Goal: Task Accomplishment & Management: Use online tool/utility

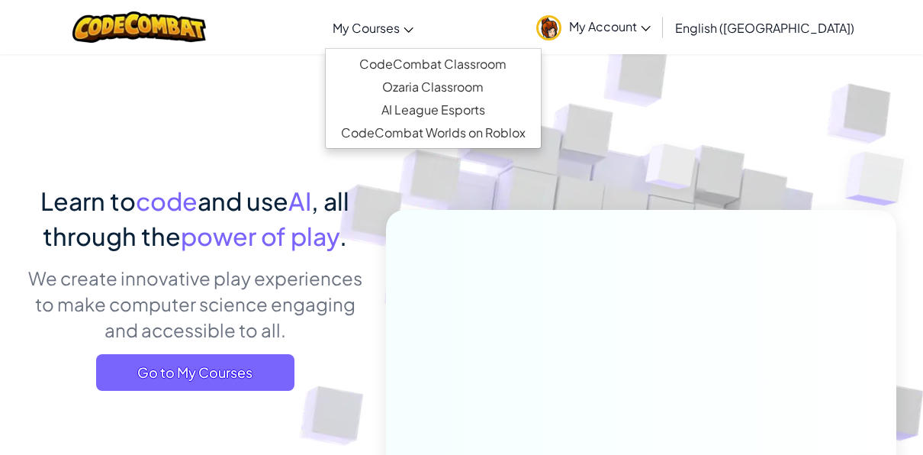
click at [400, 31] on span "My Courses" at bounding box center [365, 28] width 67 height 16
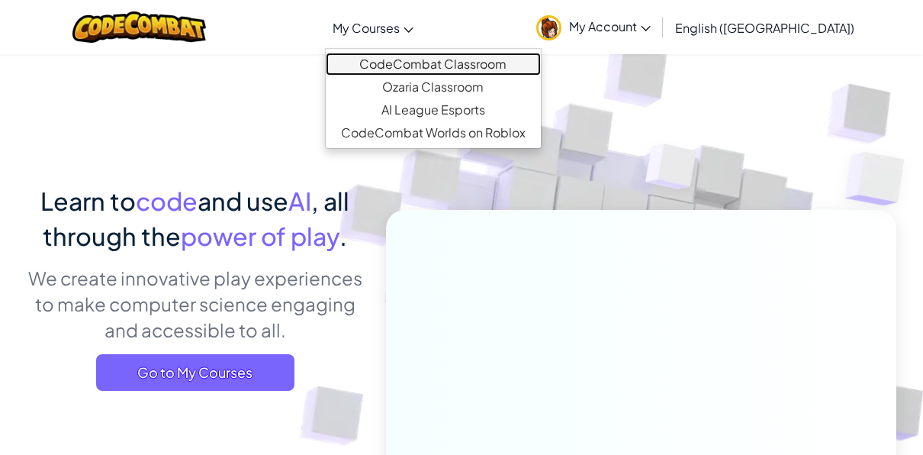
click at [442, 57] on link "CodeCombat Classroom" at bounding box center [433, 64] width 215 height 23
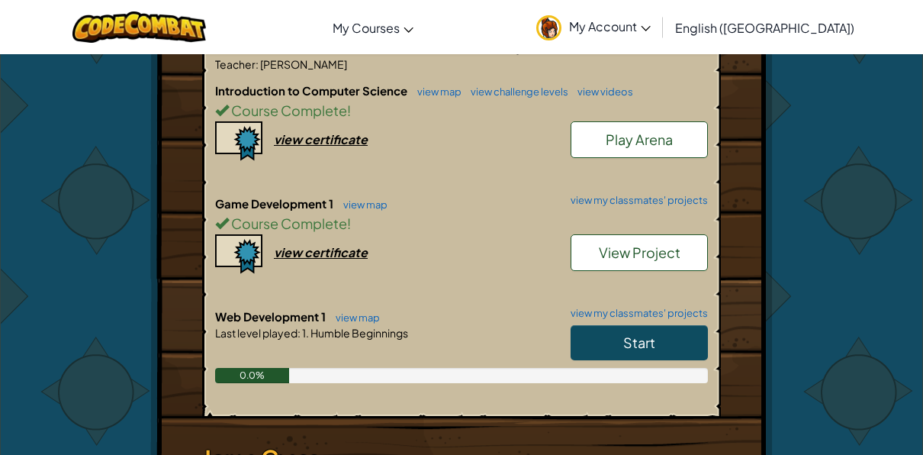
scroll to position [316, 0]
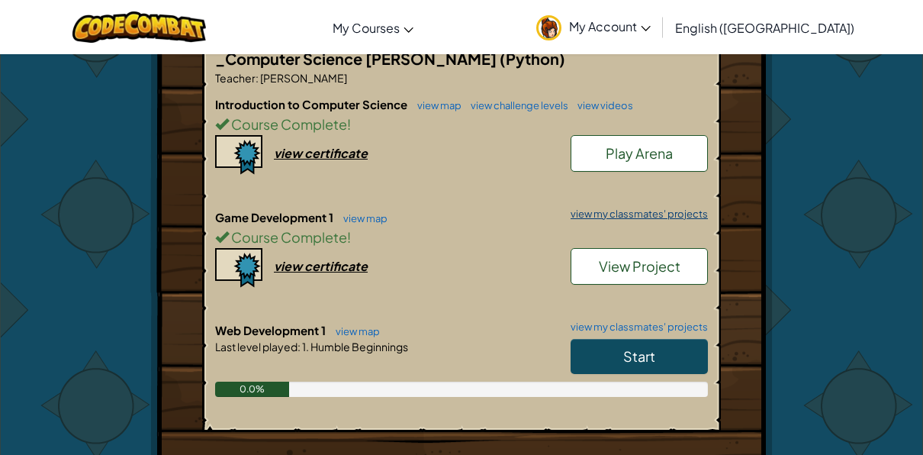
click at [602, 210] on link "view my classmates' projects" at bounding box center [635, 214] width 145 height 10
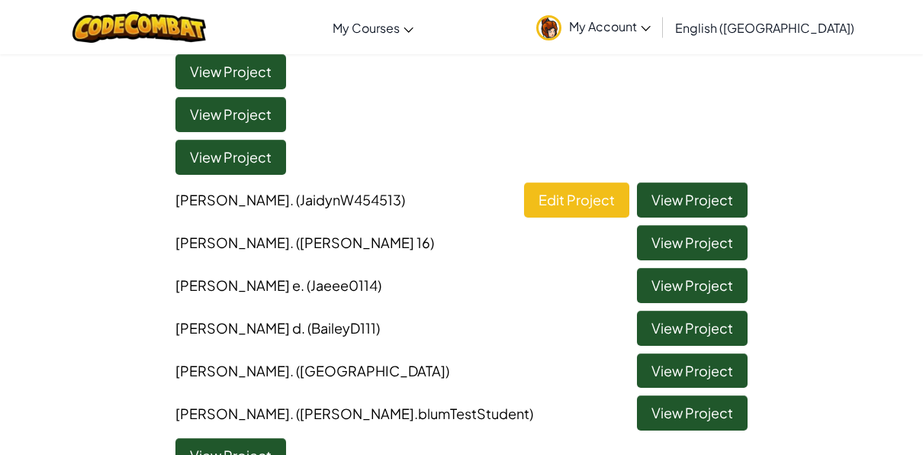
scroll to position [1574, 0]
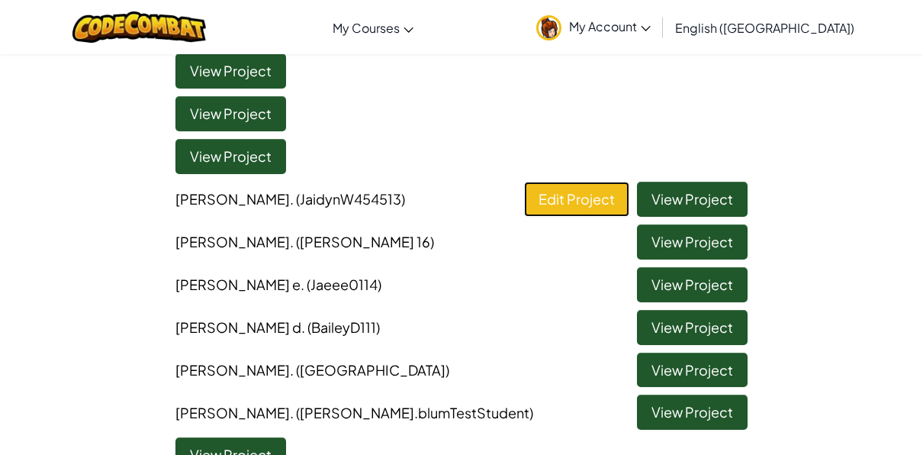
click at [570, 199] on link "Edit Project" at bounding box center [576, 198] width 105 height 35
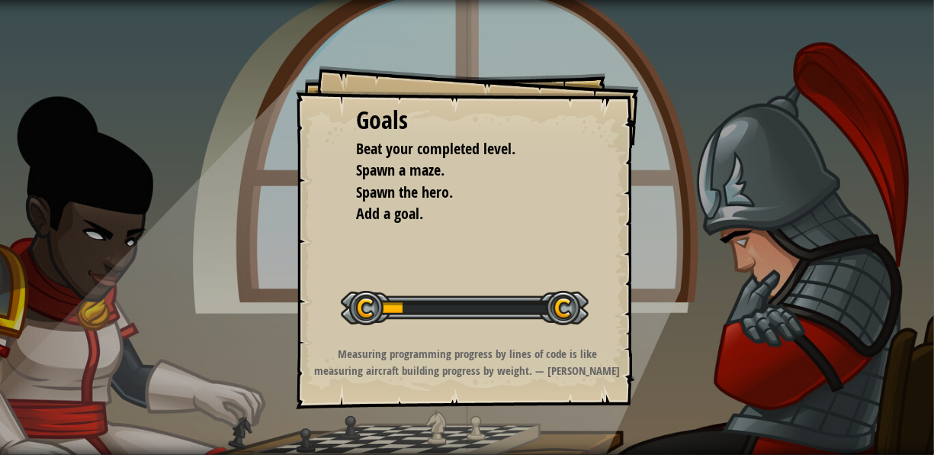
click at [570, 199] on li "Spawn the hero." at bounding box center [456, 192] width 236 height 22
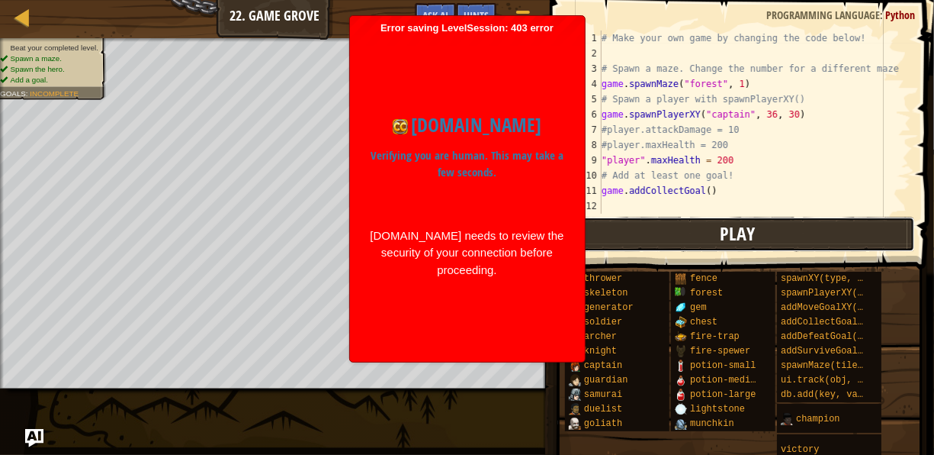
click at [663, 229] on button "Play" at bounding box center [738, 234] width 355 height 35
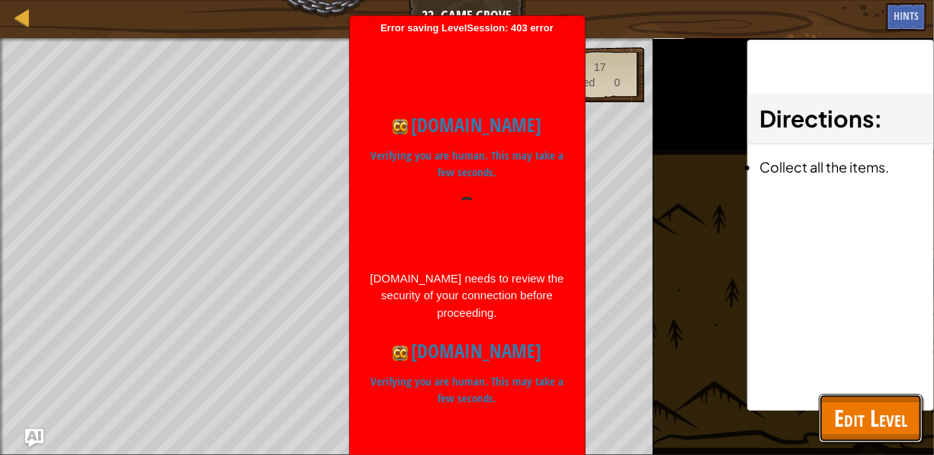
click at [862, 412] on span "Edit Level" at bounding box center [870, 417] width 73 height 31
